Goal: Information Seeking & Learning: Learn about a topic

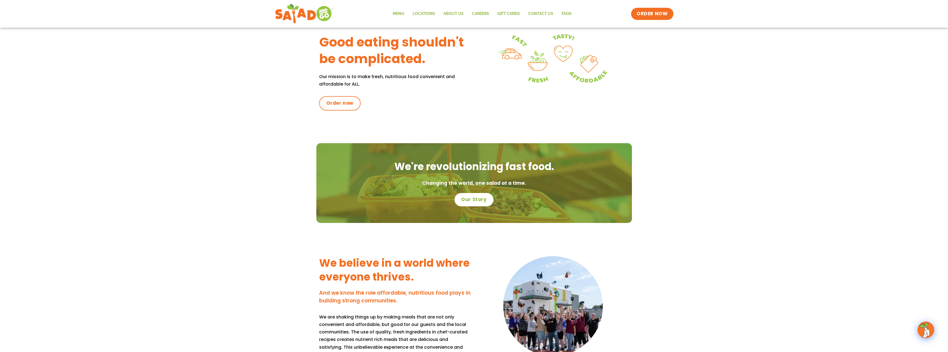
scroll to position [217, 0]
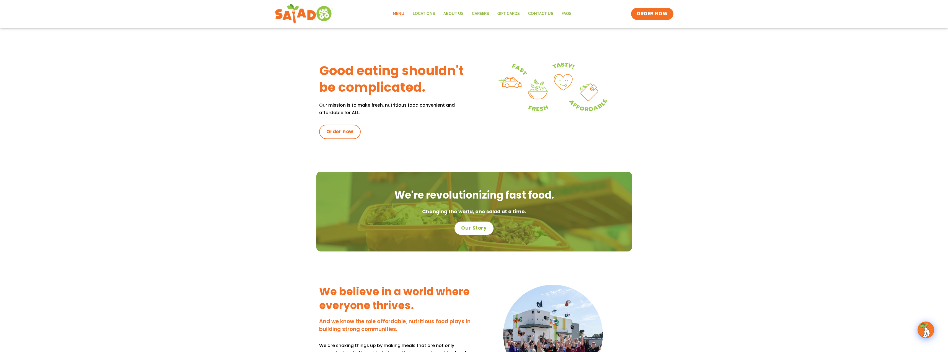
click at [396, 14] on link "Menu" at bounding box center [399, 13] width 20 height 13
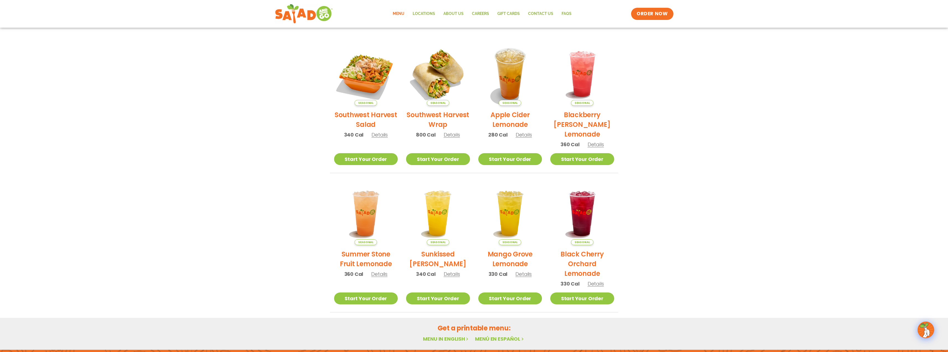
scroll to position [138, 0]
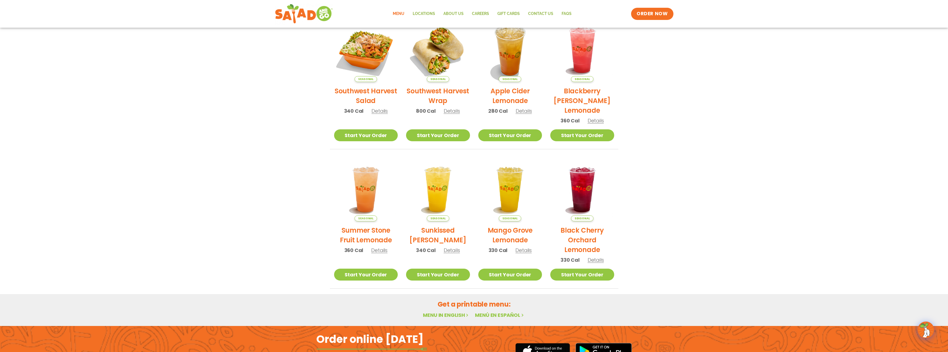
click at [643, 254] on section "Featured Menu Available for a limited time! Seasonal Southwest Harvest Salad 34…" at bounding box center [474, 119] width 948 height 338
click at [614, 237] on li "Seasonal Black Cherry Orchard Lemonade 330 Cal Details Start Your Order Seasona…" at bounding box center [582, 222] width 72 height 131
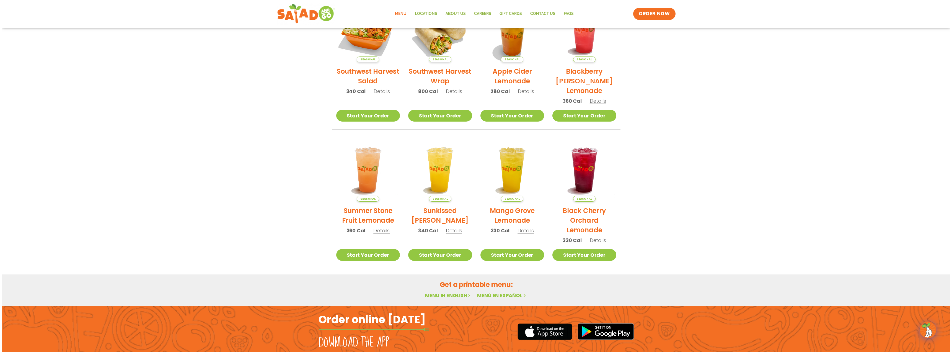
scroll to position [185, 0]
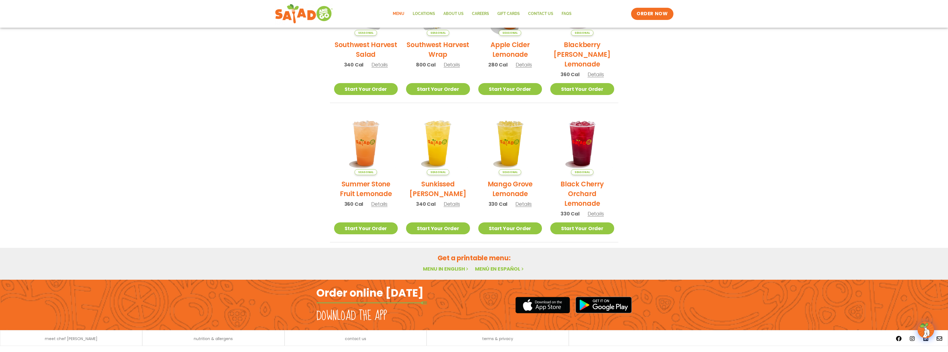
click at [590, 215] on span "Details" at bounding box center [595, 213] width 16 height 7
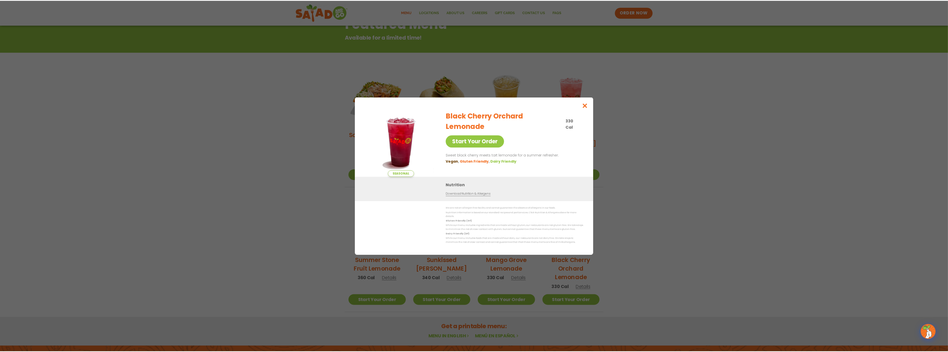
scroll to position [80, 0]
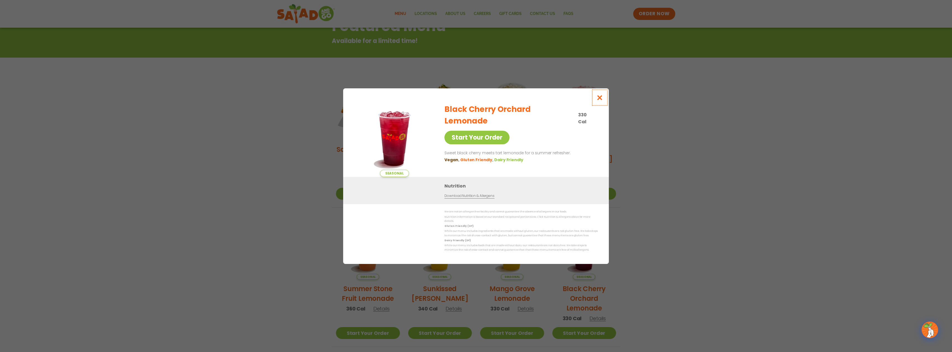
click at [600, 100] on icon "Close modal" at bounding box center [599, 98] width 7 height 6
